Goal: Task Accomplishment & Management: Complete application form

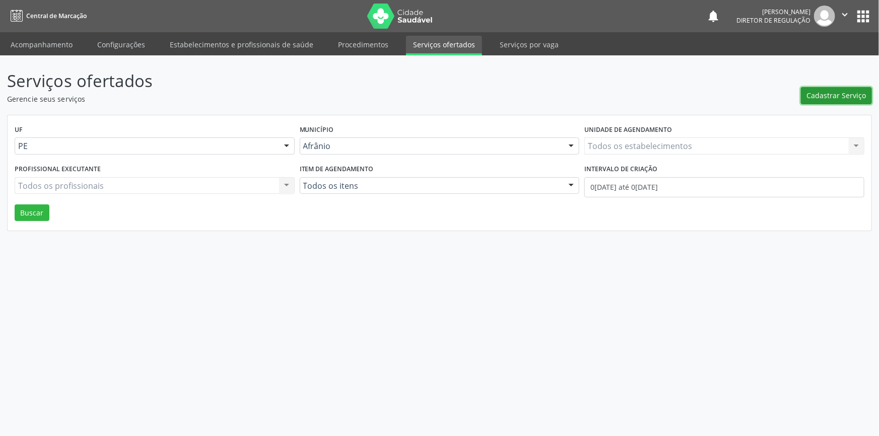
click at [849, 99] on span "Cadastrar Serviço" at bounding box center [836, 95] width 59 height 11
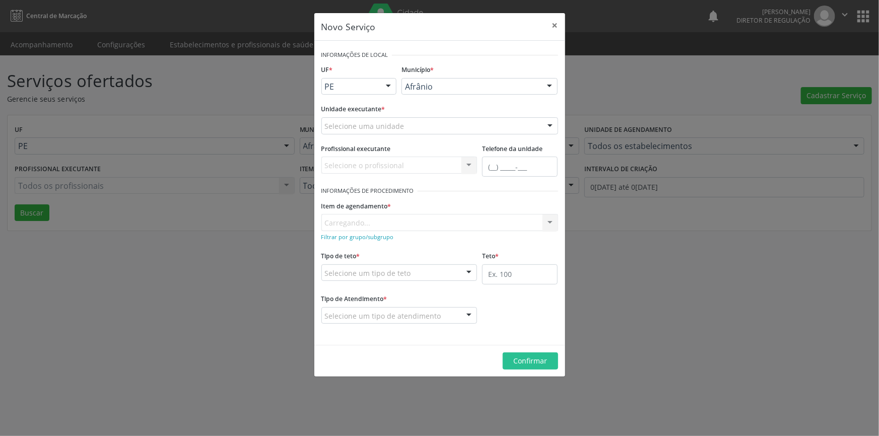
click at [468, 126] on div "Selecione uma unidade" at bounding box center [439, 125] width 237 height 17
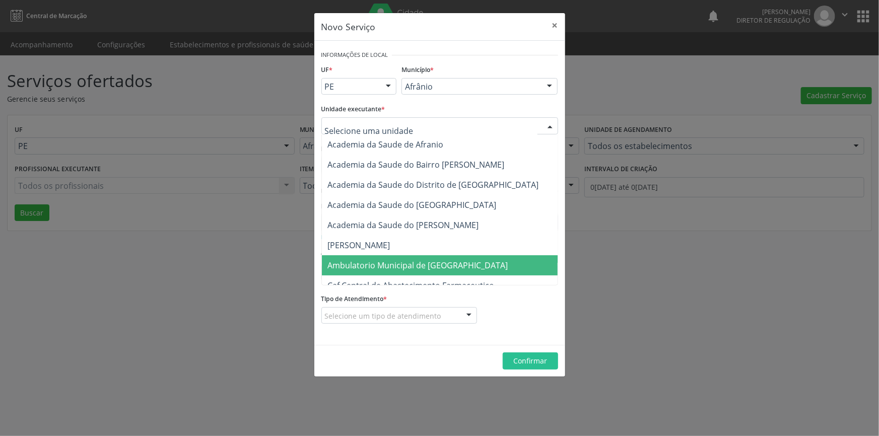
click at [464, 270] on span "Ambulatorio Municipal de [GEOGRAPHIC_DATA]" at bounding box center [445, 265] width 246 height 20
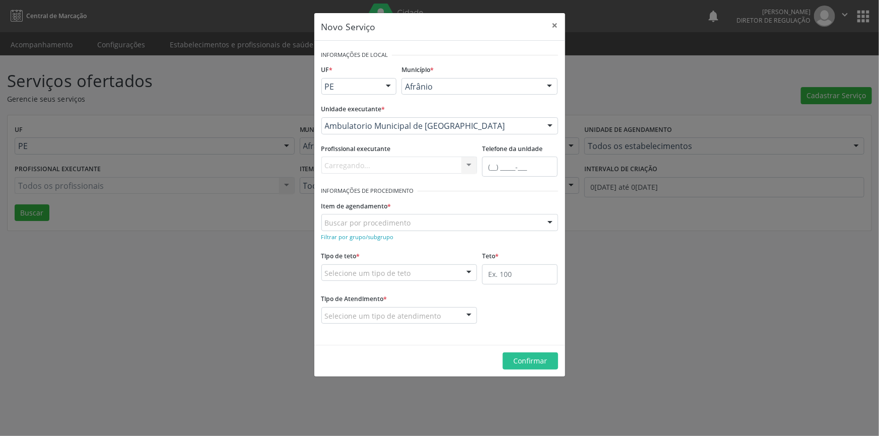
click at [422, 222] on div "Buscar por procedimento" at bounding box center [439, 222] width 237 height 17
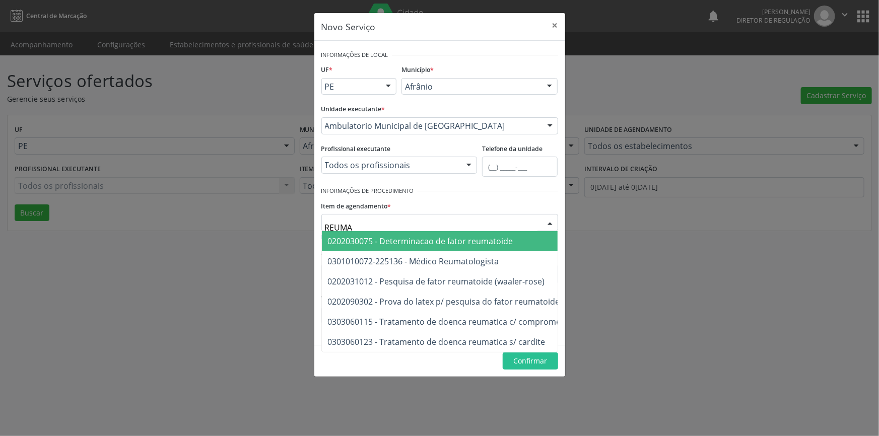
type input "REUMAT"
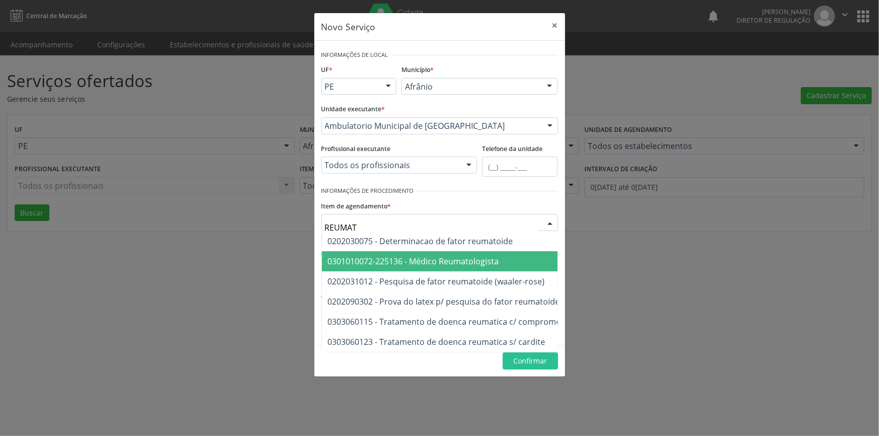
click at [465, 264] on span "0301010072-225136 - Médico Reumatologista" at bounding box center [413, 261] width 171 height 11
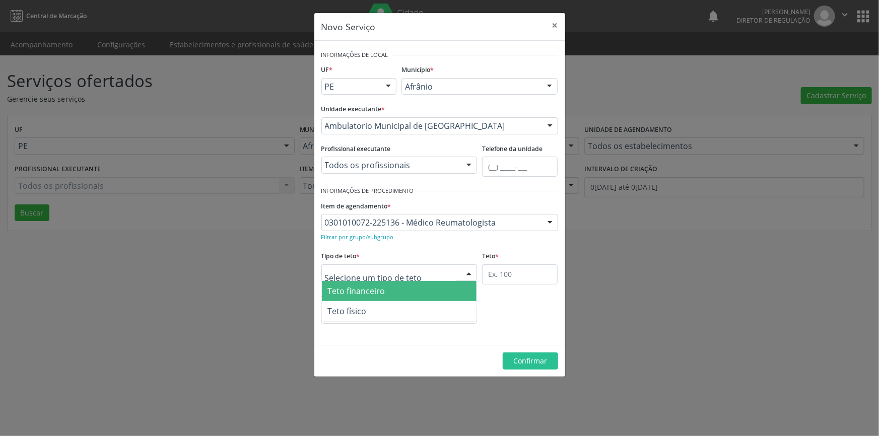
click at [448, 277] on div at bounding box center [399, 273] width 156 height 17
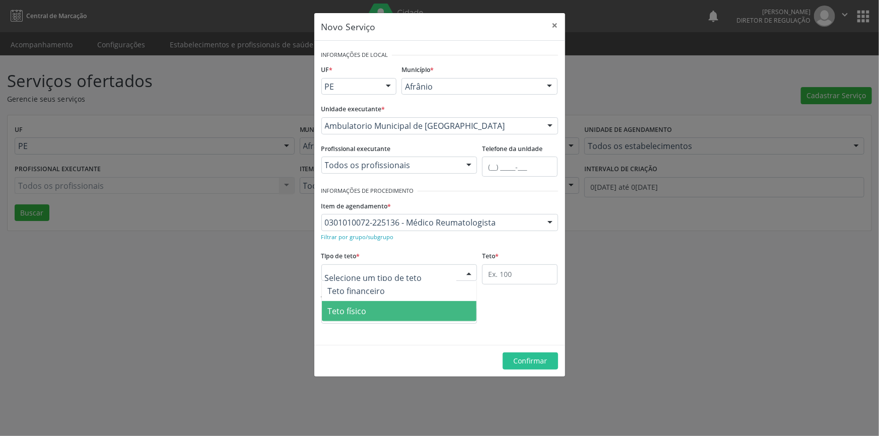
click at [406, 310] on span "Teto físico" at bounding box center [399, 311] width 155 height 20
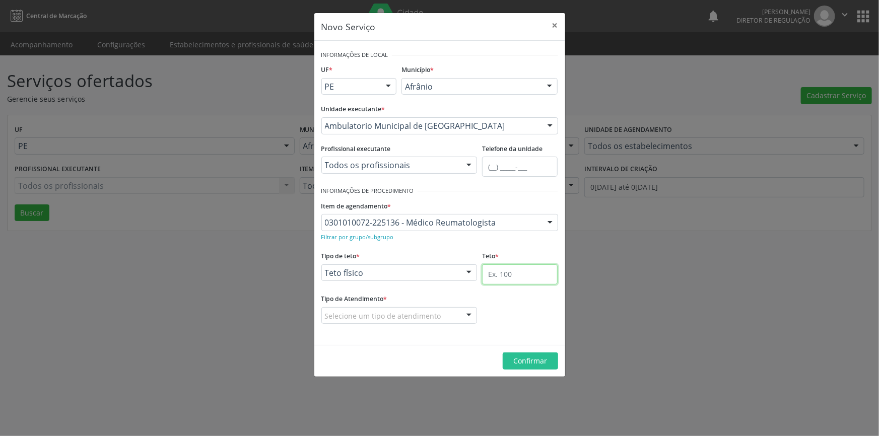
click at [489, 277] on input "text" at bounding box center [520, 275] width 76 height 20
type input "50"
click at [443, 315] on div "Selecione um tipo de atendimento" at bounding box center [399, 315] width 156 height 17
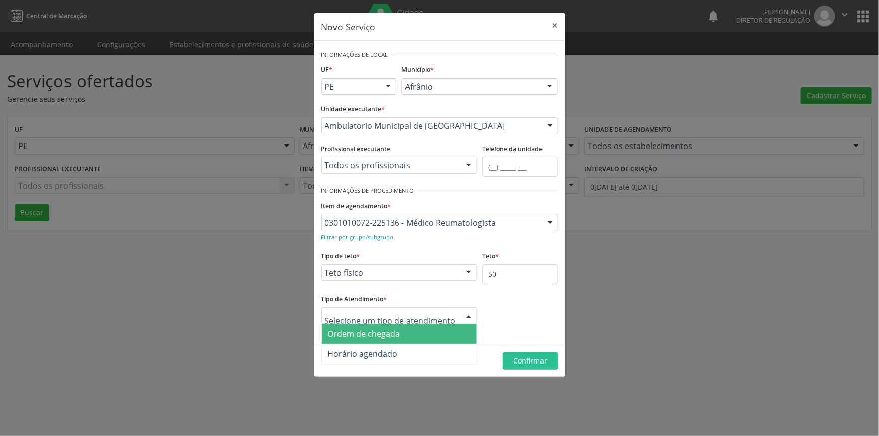
click at [400, 343] on span "Ordem de chegada" at bounding box center [399, 334] width 155 height 20
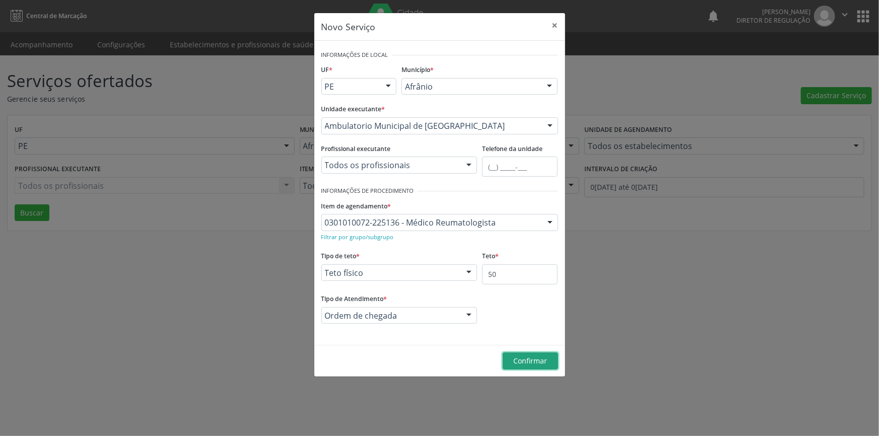
click at [542, 361] on span "Confirmar" at bounding box center [530, 361] width 34 height 10
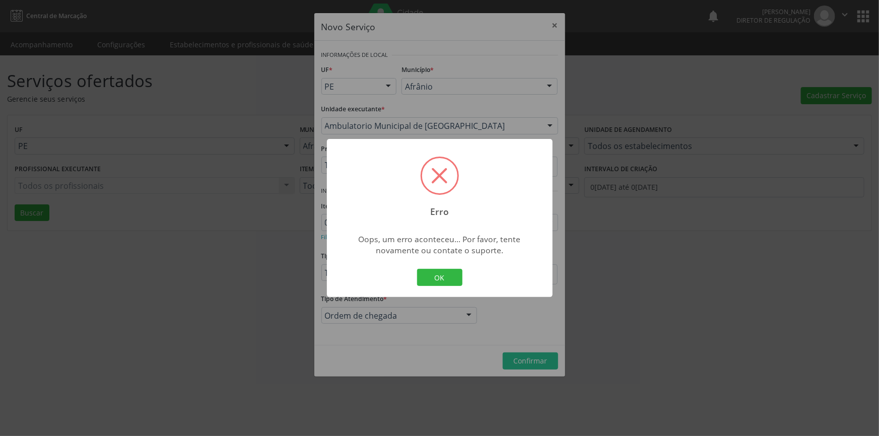
drag, startPoint x: 338, startPoint y: 15, endPoint x: 351, endPoint y: 0, distance: 20.0
click at [344, 10] on div "Erro × Oops, um erro aconteceu... Por favor, tente novamente ou contate o supor…" at bounding box center [439, 218] width 879 height 436
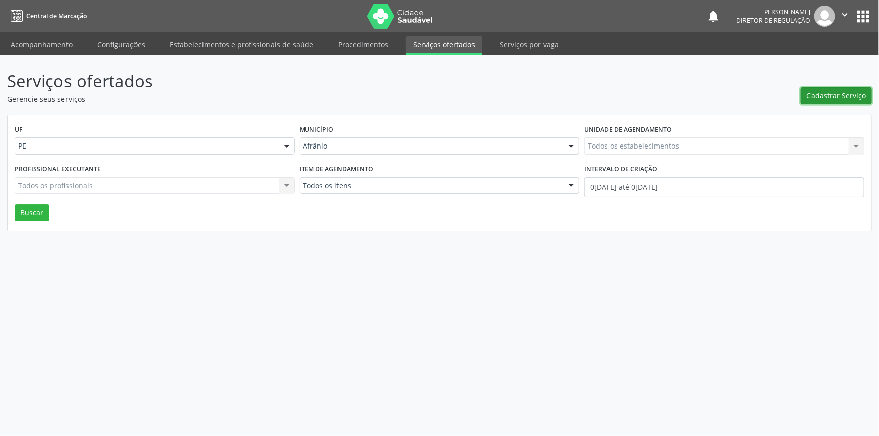
click at [834, 88] on button "Cadastrar Serviço" at bounding box center [836, 95] width 71 height 17
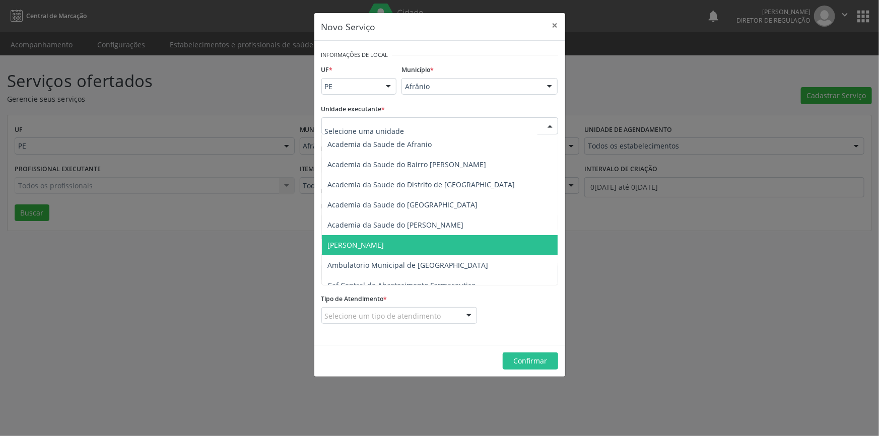
click at [417, 268] on span "Ambulatorio Municipal de [GEOGRAPHIC_DATA]" at bounding box center [408, 266] width 161 height 10
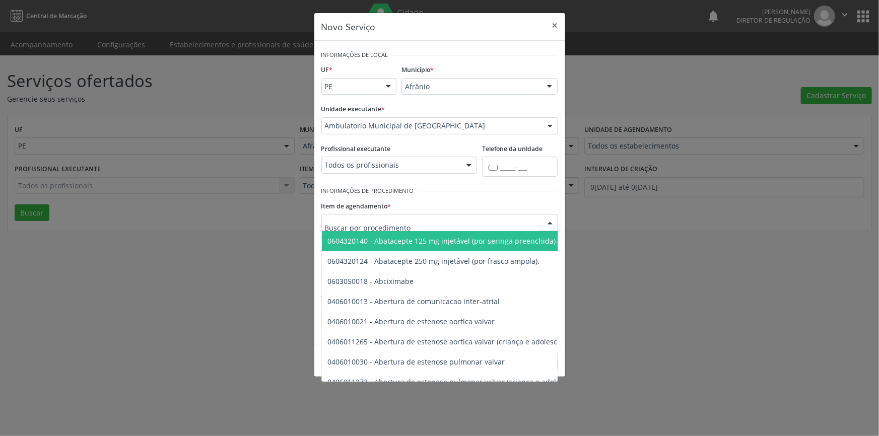
type input "E"
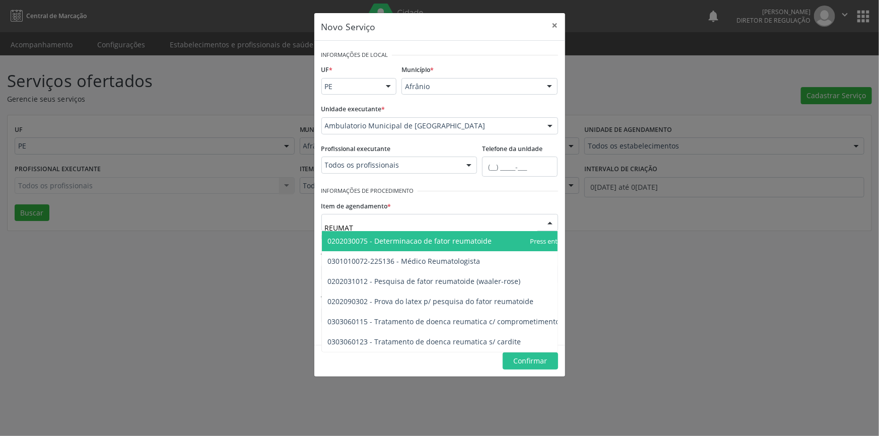
type input "REUMATO"
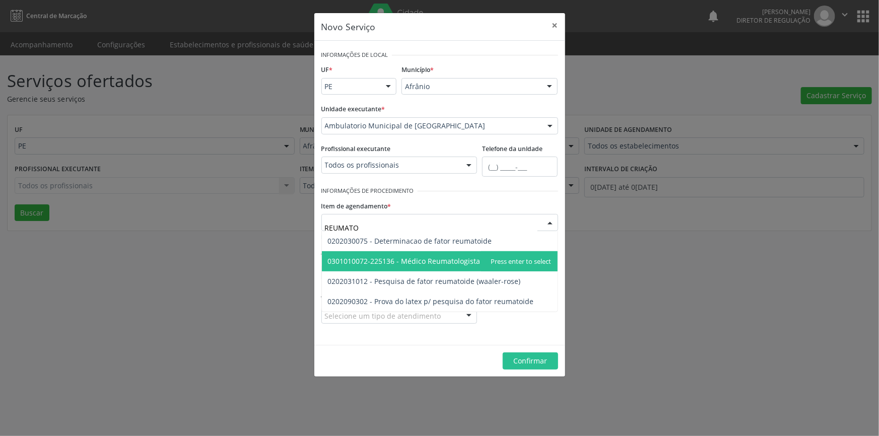
click at [456, 269] on span "0301010072-225136 - Médico Reumatologista" at bounding box center [440, 261] width 236 height 20
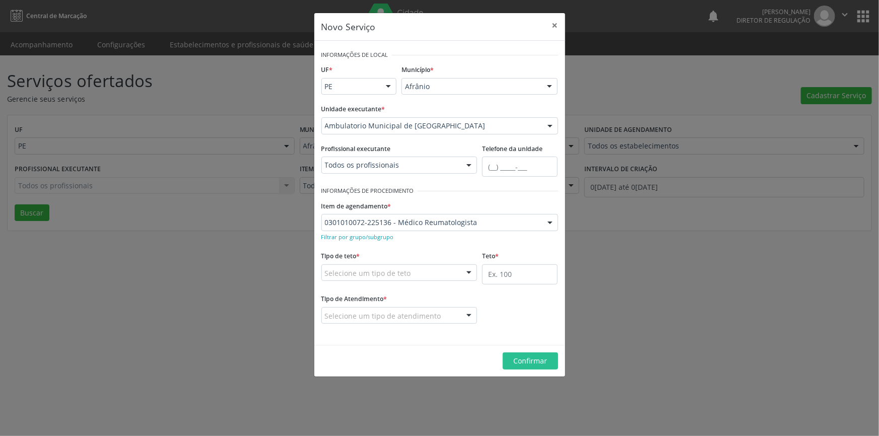
click at [485, 277] on div "Teto *" at bounding box center [520, 270] width 81 height 43
click at [488, 276] on input "text" at bounding box center [520, 275] width 76 height 20
type input "50"
click at [433, 275] on div "Selecione um tipo de teto" at bounding box center [399, 273] width 156 height 17
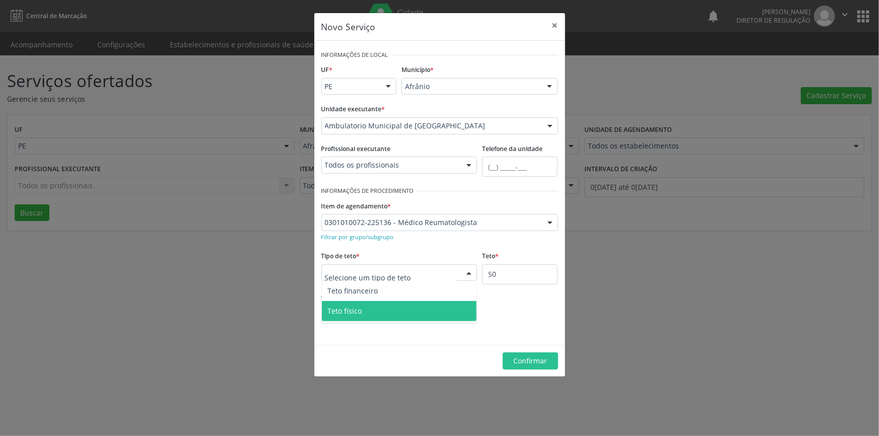
click at [375, 308] on span "Teto físico" at bounding box center [399, 311] width 155 height 20
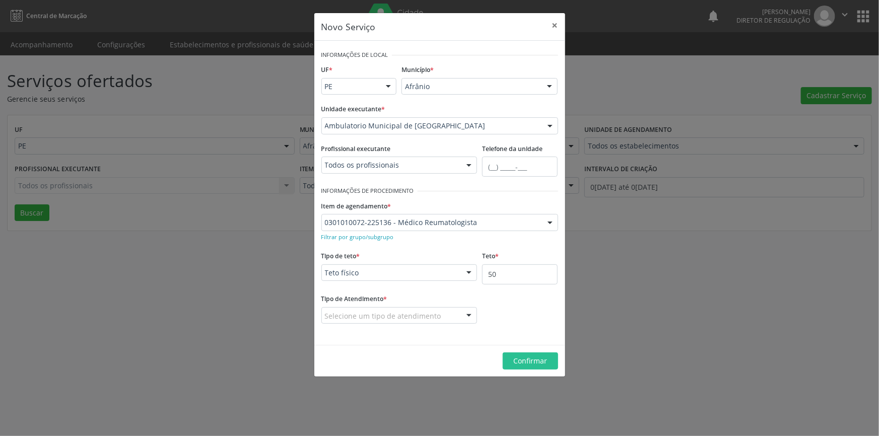
click at [375, 308] on div "Selecione um tipo de atendimento" at bounding box center [399, 315] width 156 height 17
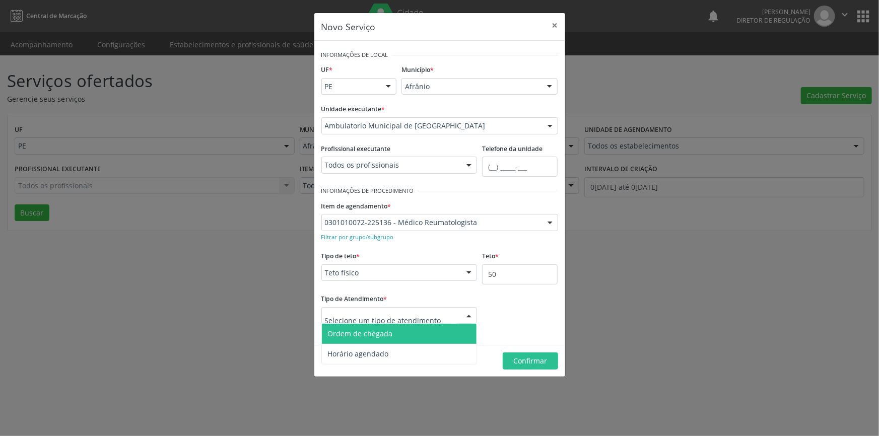
click at [372, 333] on span "Ordem de chegada" at bounding box center [360, 334] width 65 height 10
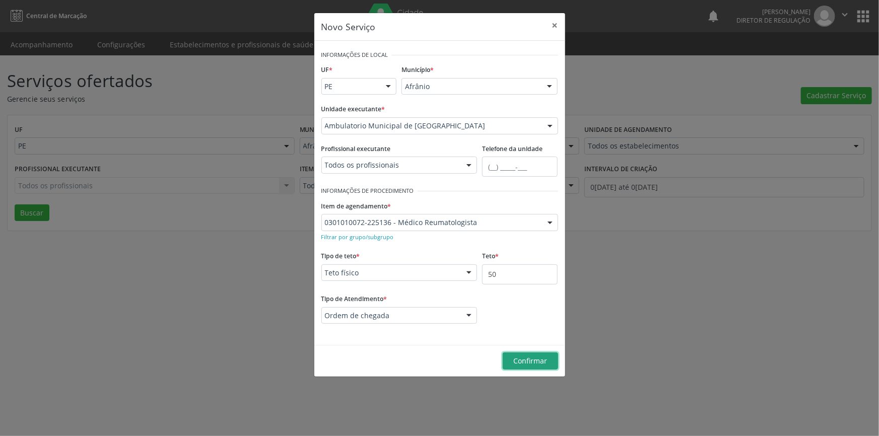
click at [546, 368] on button "Confirmar" at bounding box center [530, 361] width 55 height 17
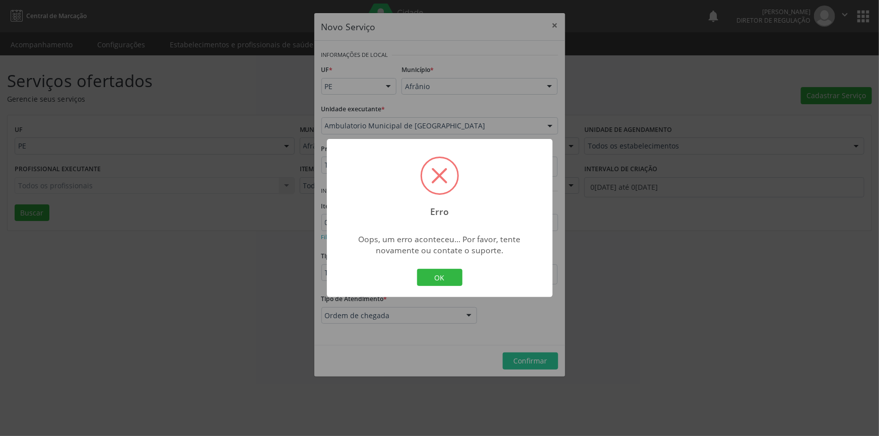
click at [443, 287] on div "OK Cancel" at bounding box center [440, 277] width 50 height 21
click at [442, 278] on button "OK" at bounding box center [439, 277] width 45 height 17
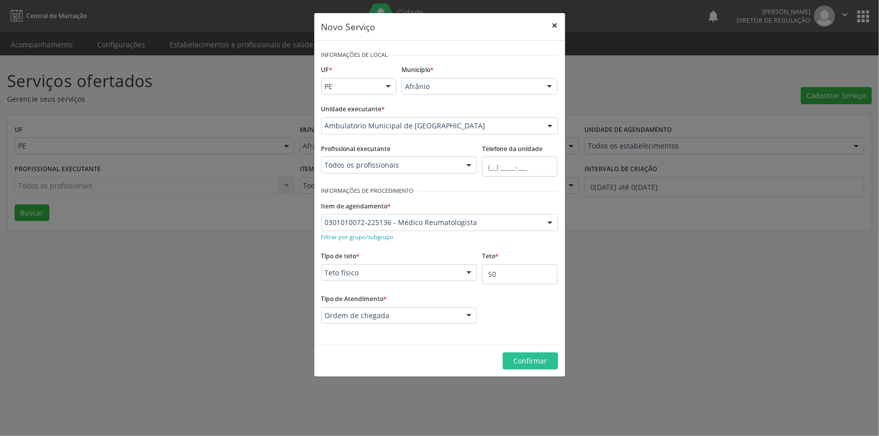
click at [558, 17] on button "×" at bounding box center [555, 25] width 20 height 25
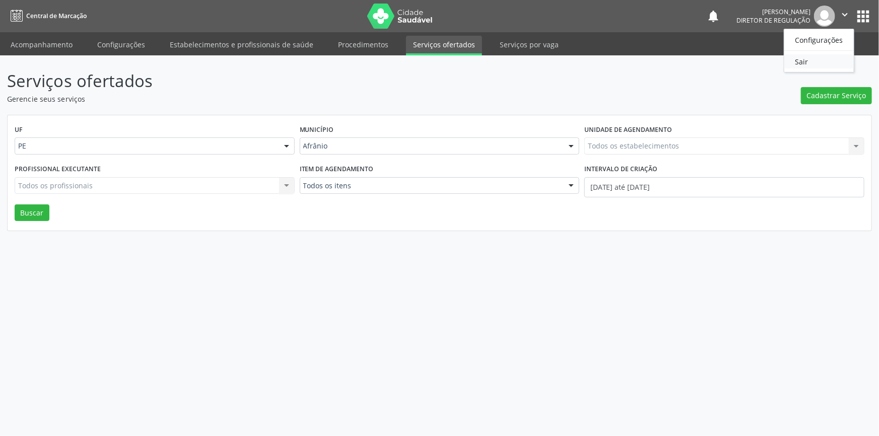
click at [823, 58] on link "Sair" at bounding box center [820, 61] width 70 height 14
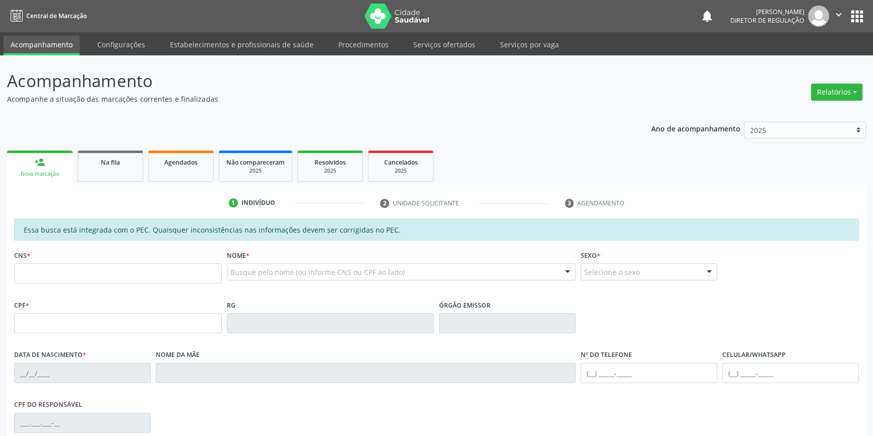
click at [443, 46] on link "Serviços ofertados" at bounding box center [444, 45] width 76 height 18
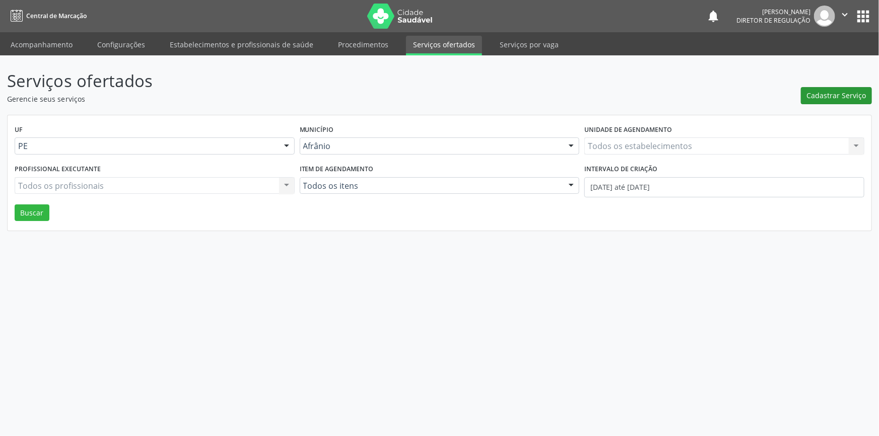
click at [814, 87] on button "Cadastrar Serviço" at bounding box center [836, 95] width 71 height 17
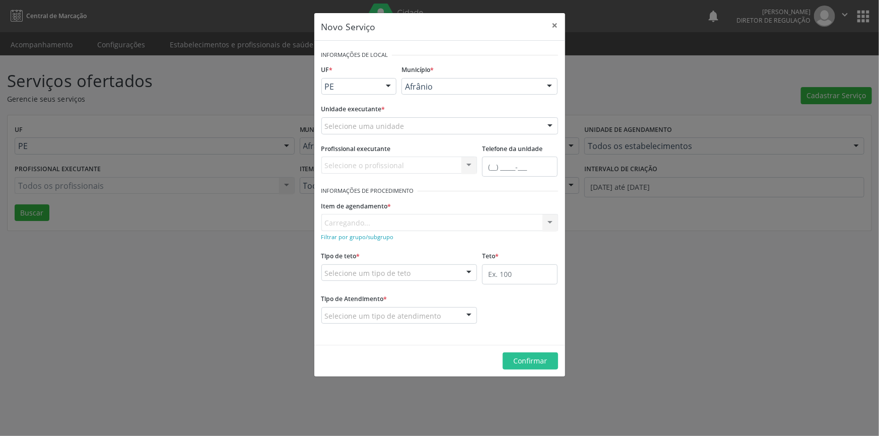
click at [474, 131] on div "Selecione uma unidade" at bounding box center [439, 125] width 237 height 17
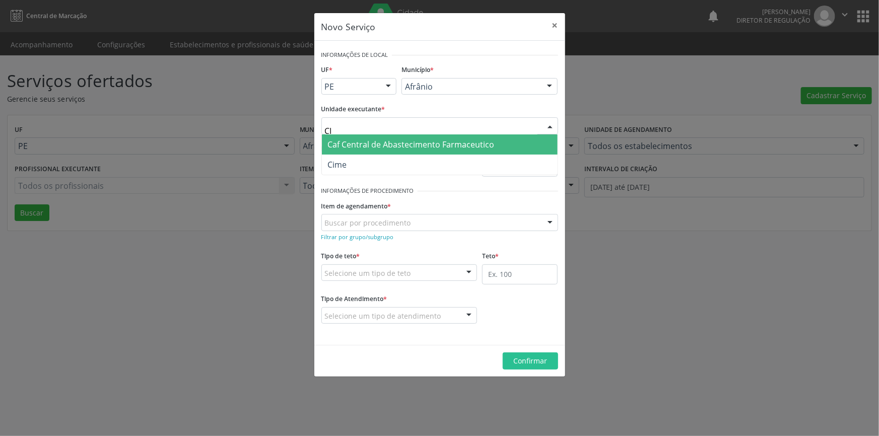
type input "C"
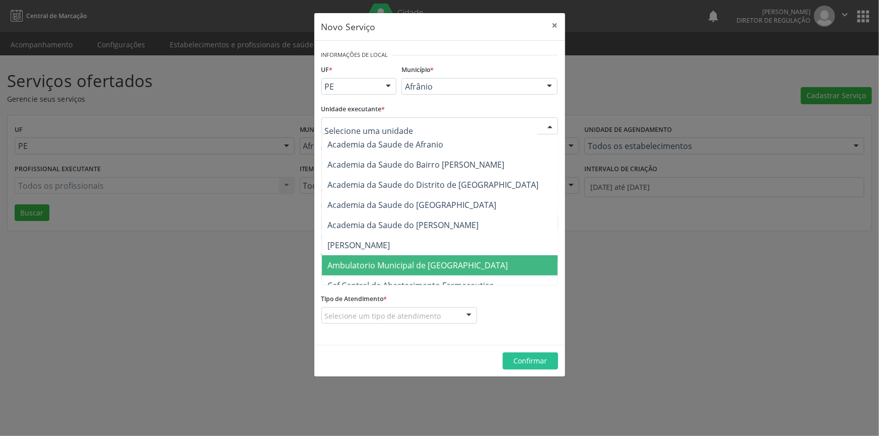
click at [434, 266] on span "Ambulatorio Municipal de [GEOGRAPHIC_DATA]" at bounding box center [418, 265] width 180 height 11
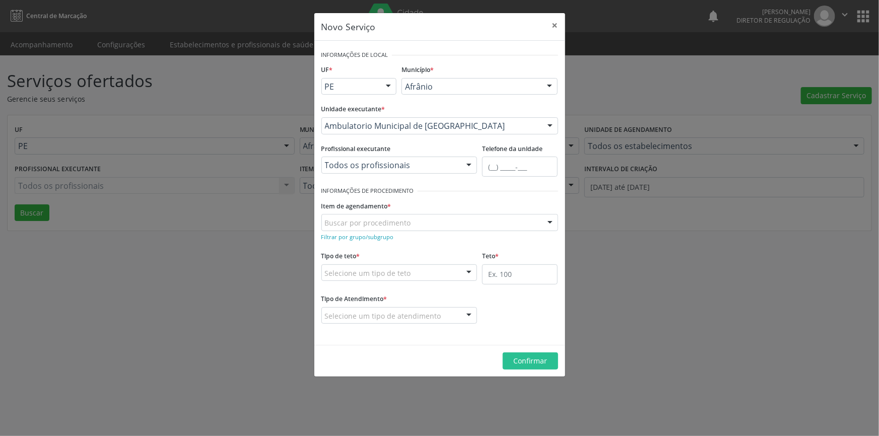
click at [421, 229] on div "Buscar por procedimento" at bounding box center [439, 222] width 237 height 17
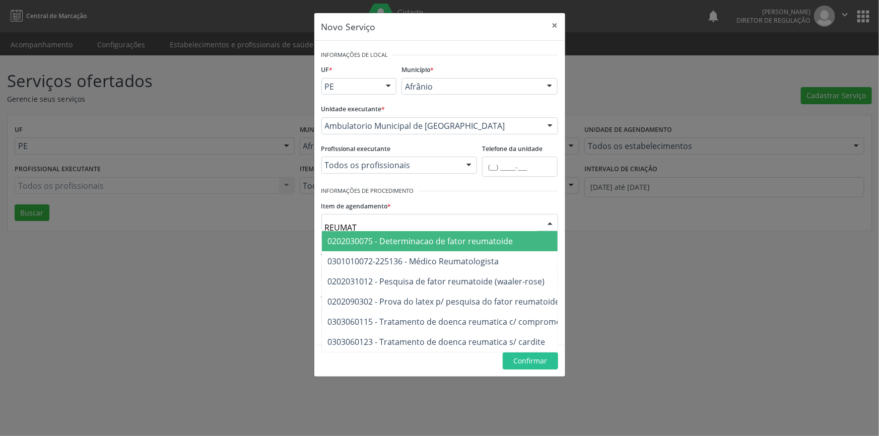
type input "REUMATO"
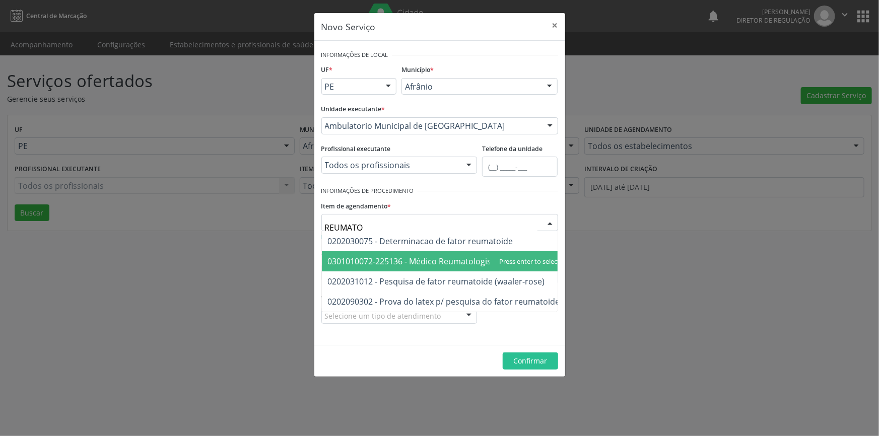
click at [456, 265] on span "0301010072-225136 - Médico Reumatologista" at bounding box center [413, 261] width 171 height 11
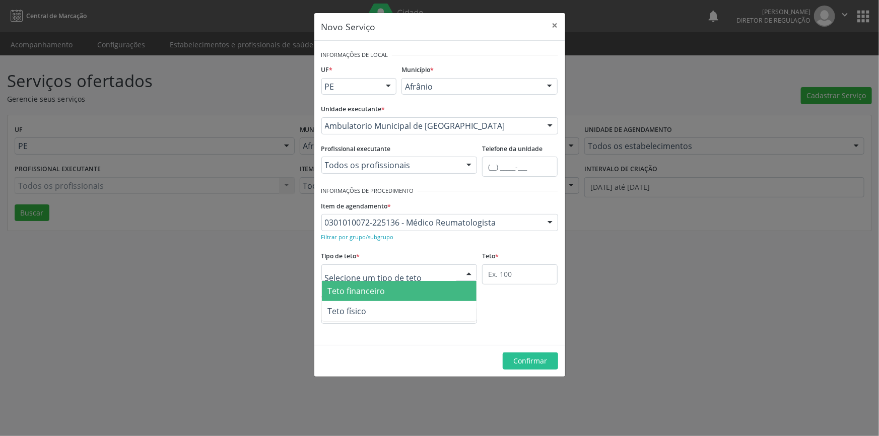
click at [437, 274] on div at bounding box center [399, 273] width 156 height 17
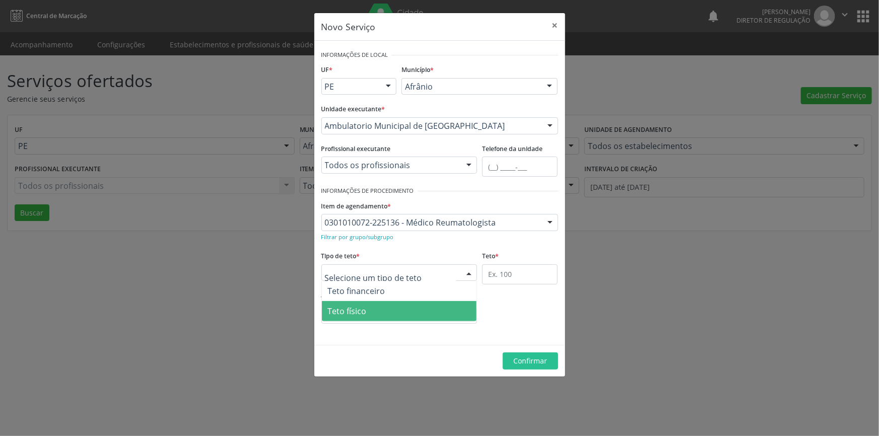
click at [383, 306] on span "Teto físico" at bounding box center [399, 311] width 155 height 20
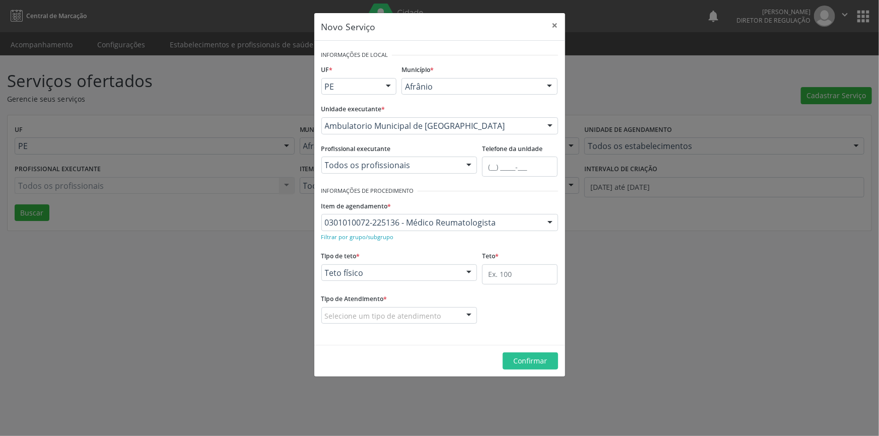
drag, startPoint x: 465, startPoint y: 282, endPoint x: 503, endPoint y: 279, distance: 38.9
click at [472, 282] on fieldset "Tipo de teto * Teto físico Teto financeiro Teto físico Nenhum resultado encontr…" at bounding box center [399, 268] width 156 height 39
click at [503, 279] on input "text" at bounding box center [520, 275] width 76 height 20
type input "50"
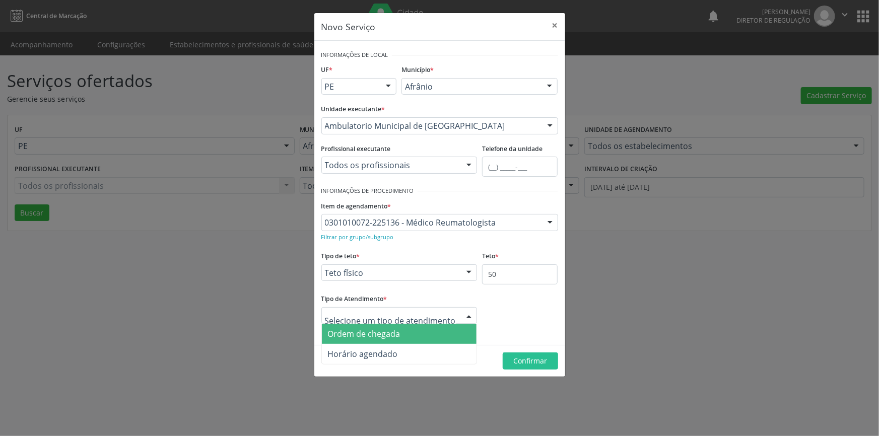
click at [385, 337] on span "Ordem de chegada" at bounding box center [364, 334] width 73 height 11
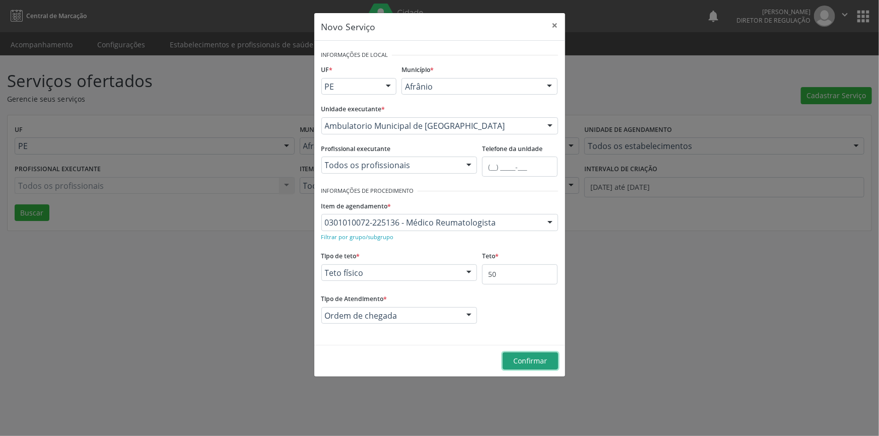
click at [537, 361] on span "Confirmar" at bounding box center [530, 361] width 34 height 10
